Goal: Find specific page/section: Find specific page/section

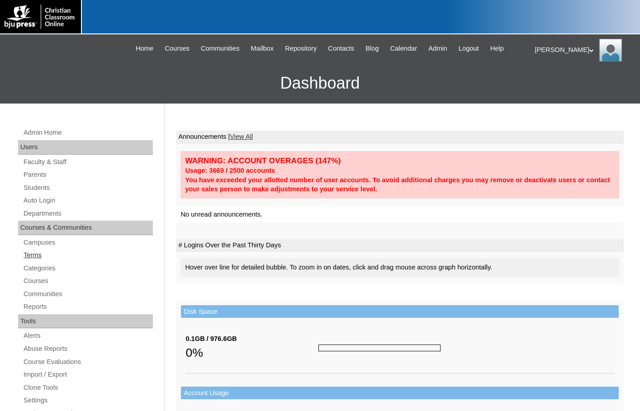
click at [33, 256] on link "Terms" at bounding box center [88, 255] width 130 height 11
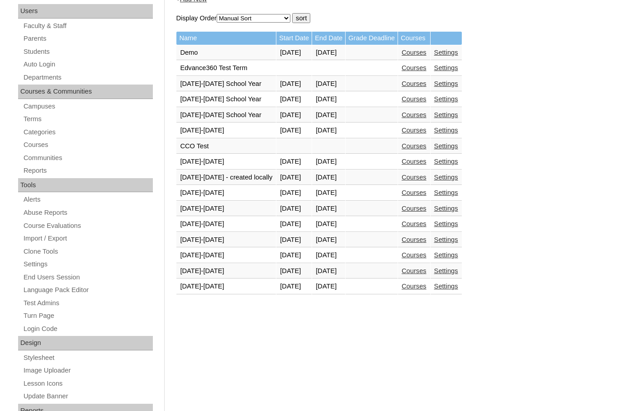
scroll to position [181, 0]
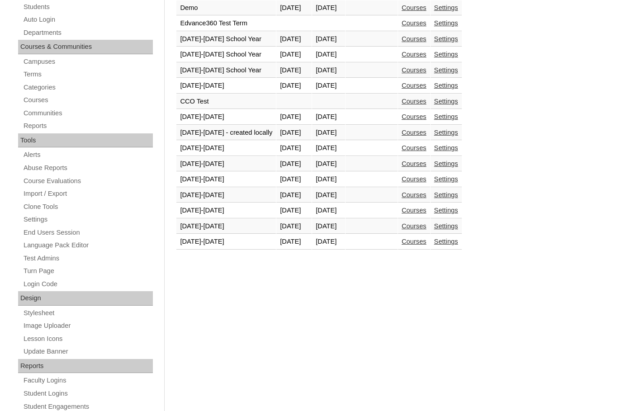
click at [427, 224] on link "Courses" at bounding box center [414, 226] width 25 height 7
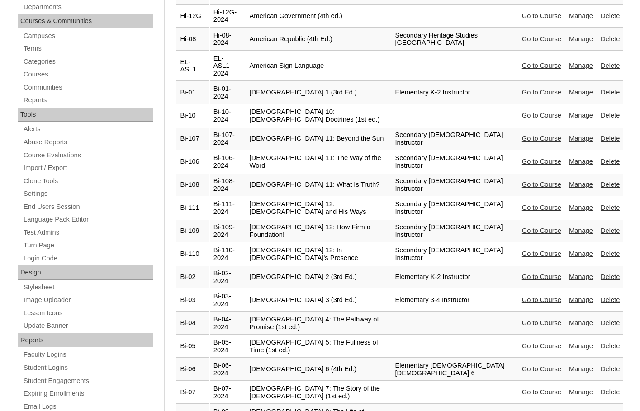
scroll to position [226, 0]
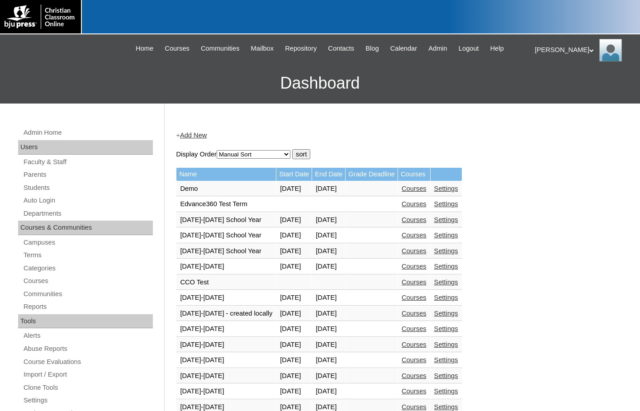
scroll to position [181, 0]
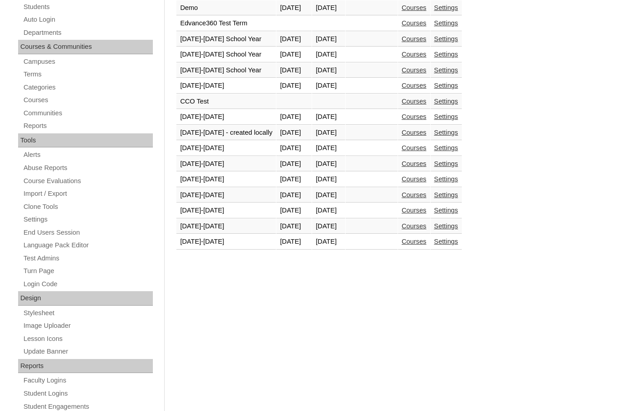
click at [427, 243] on link "Courses" at bounding box center [414, 241] width 25 height 7
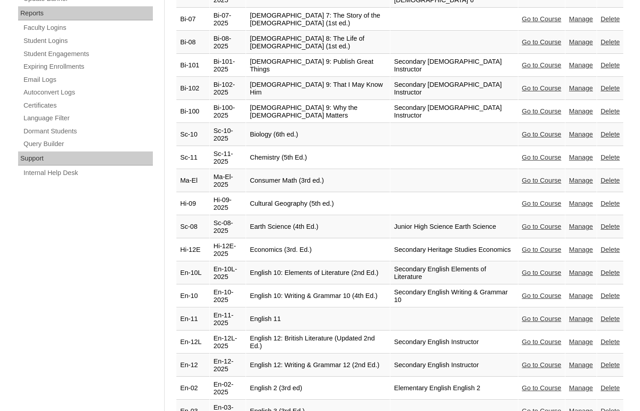
scroll to position [543, 0]
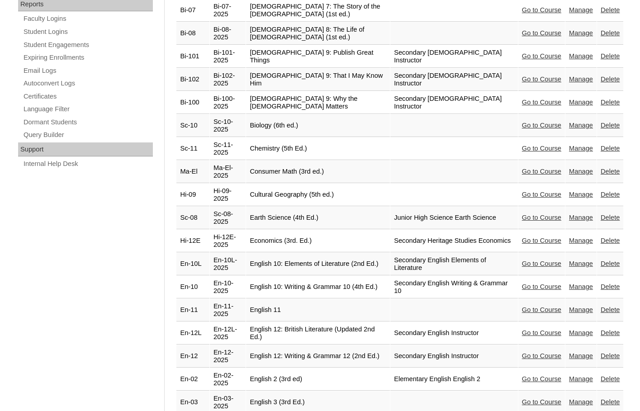
click at [542, 260] on link "Go to Course" at bounding box center [541, 263] width 39 height 7
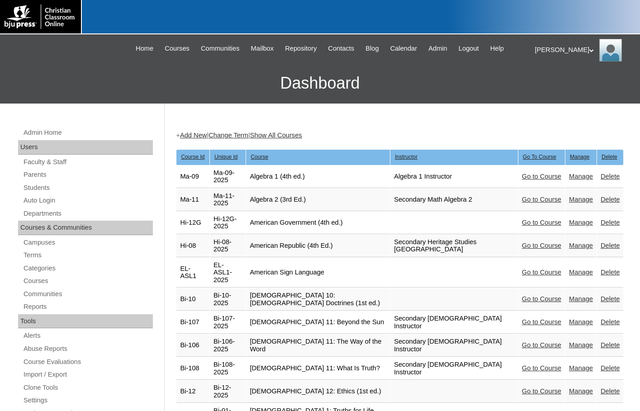
scroll to position [540, 0]
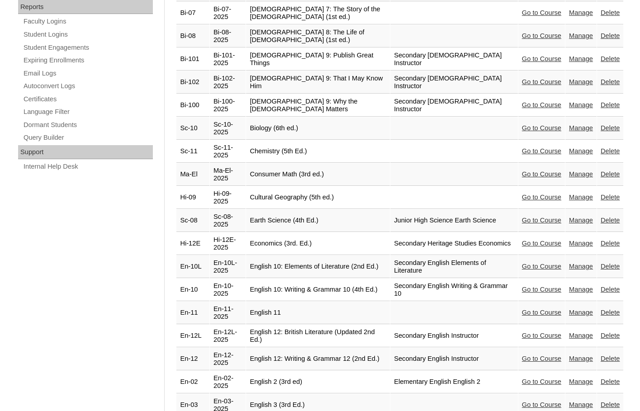
click at [522, 286] on link "Go to Course" at bounding box center [541, 289] width 39 height 7
